Goal: Task Accomplishment & Management: Manage account settings

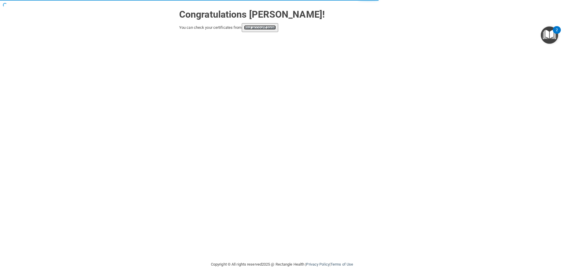
click at [255, 26] on link "your account page!" at bounding box center [260, 27] width 32 height 4
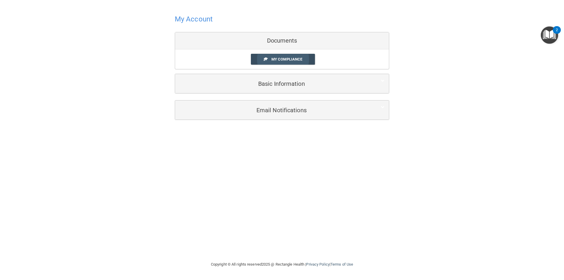
click at [272, 59] on span "My Compliance" at bounding box center [286, 59] width 31 height 4
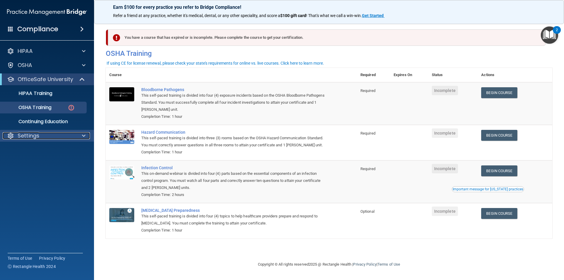
click at [86, 133] on div at bounding box center [83, 135] width 15 height 7
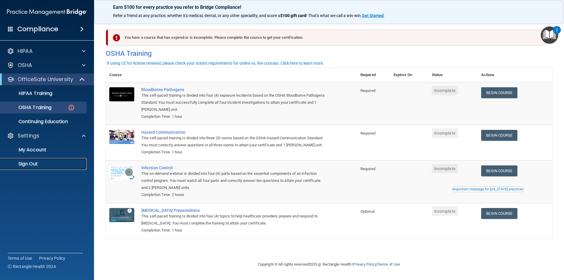
click at [31, 162] on p "Sign Out" at bounding box center [44, 164] width 80 height 6
